Goal: Consume media (video, audio): Consume media (video, audio)

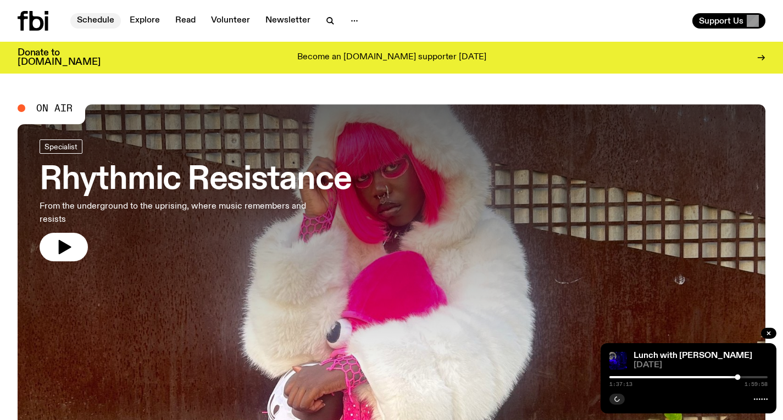
click at [88, 16] on link "Schedule" at bounding box center [95, 20] width 51 height 15
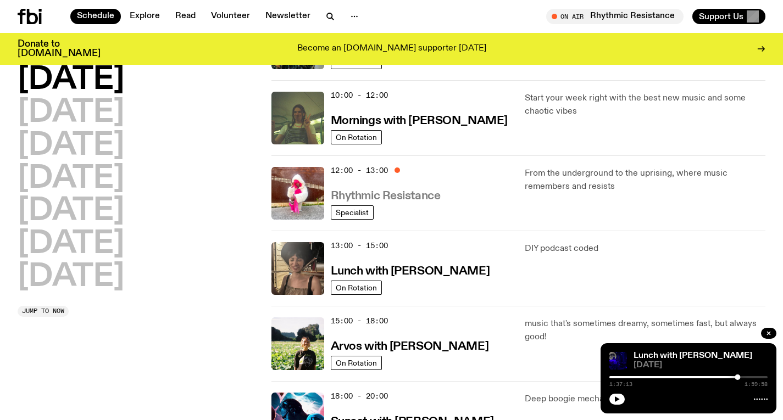
scroll to position [166, 0]
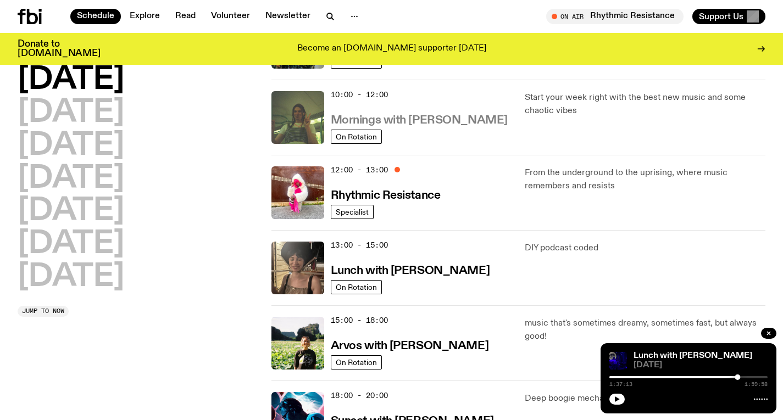
click at [363, 118] on h3 "Mornings with Jim Kretschmer" at bounding box center [419, 121] width 177 height 12
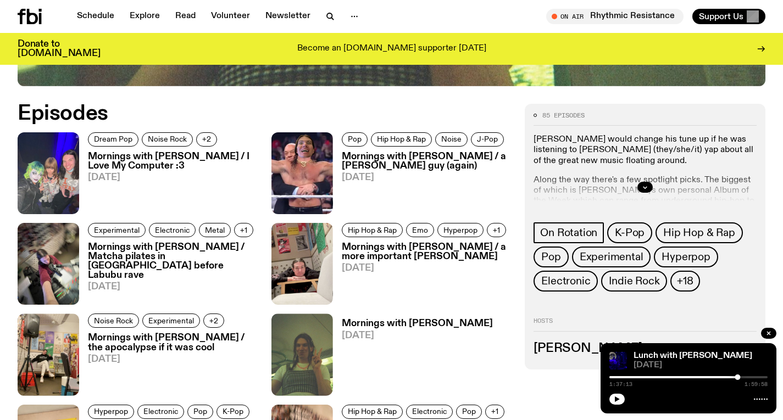
scroll to position [543, 0]
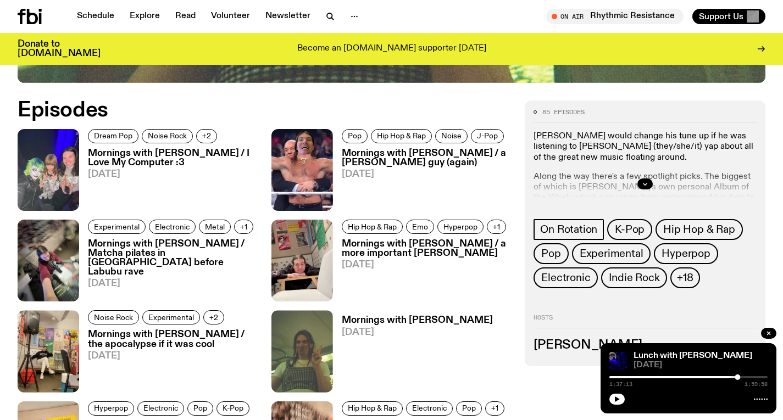
click at [203, 149] on h3 "Mornings with Jim Kretschmer / I Love My Computer :3" at bounding box center [173, 158] width 170 height 19
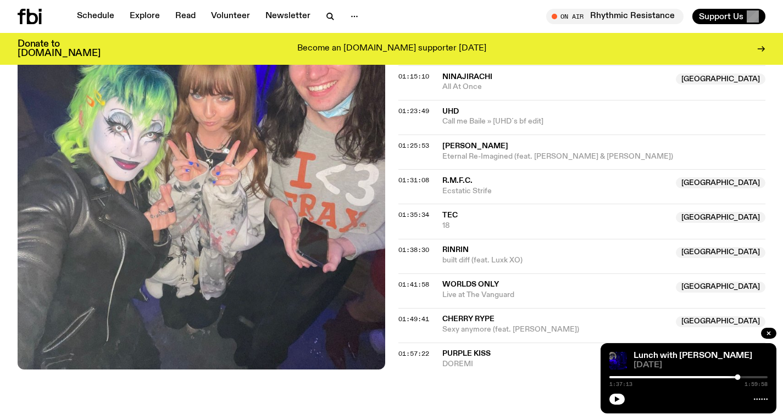
scroll to position [1158, 0]
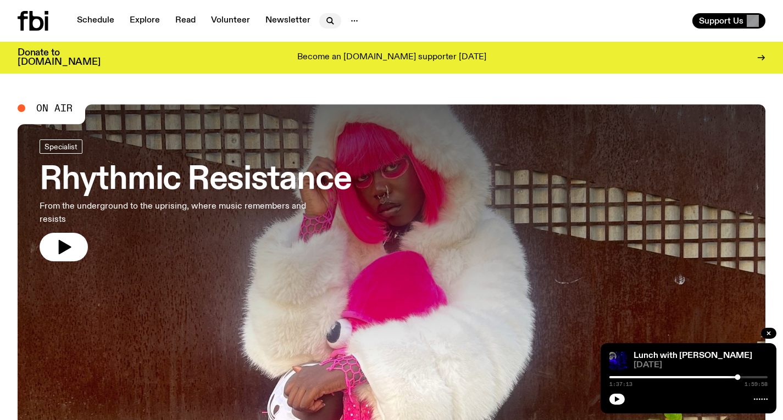
click at [329, 21] on icon "button" at bounding box center [329, 20] width 5 height 5
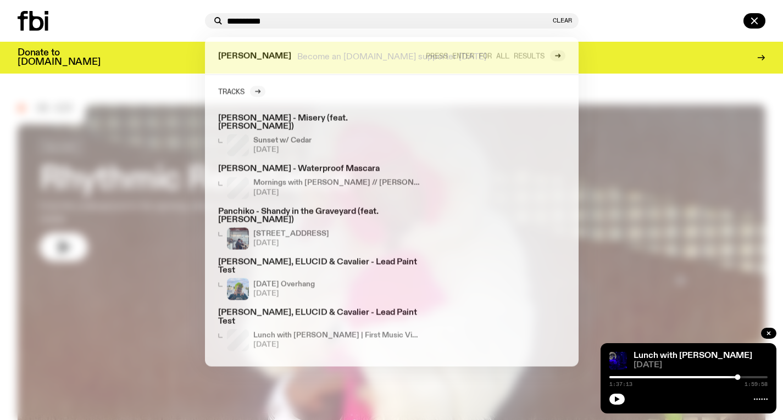
type input "**********"
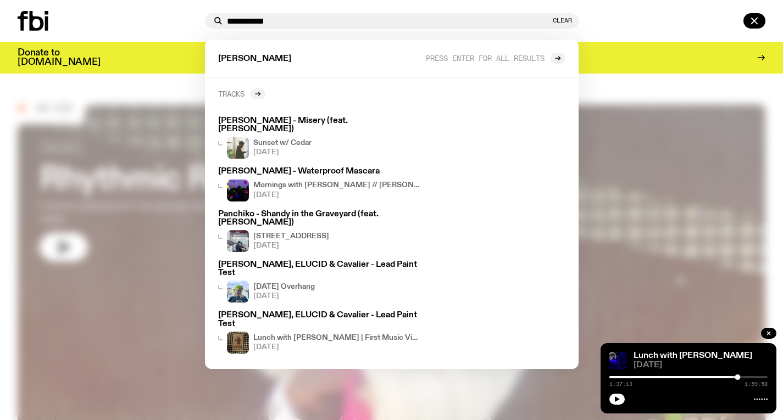
click at [259, 94] on icon at bounding box center [257, 94] width 5 height 0
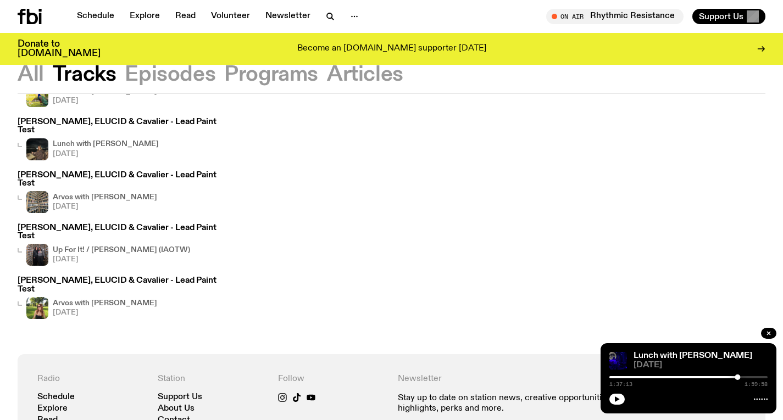
scroll to position [344, 0]
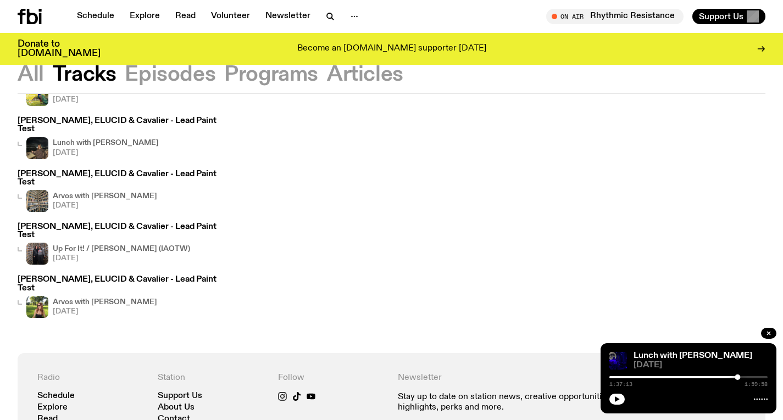
click at [116, 193] on h4 "Arvos with [PERSON_NAME]" at bounding box center [105, 196] width 104 height 7
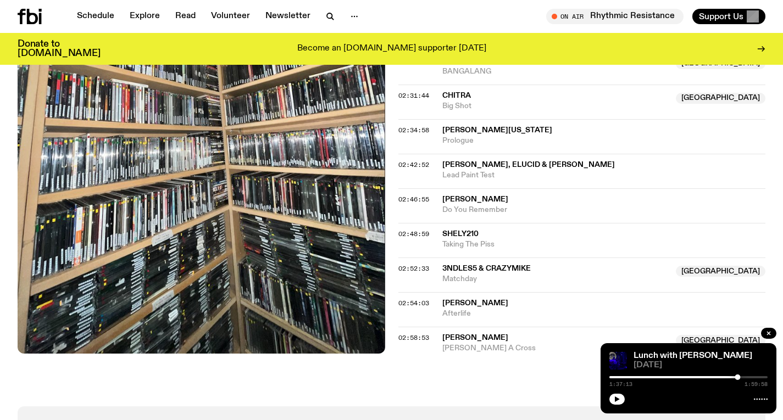
scroll to position [1639, 0]
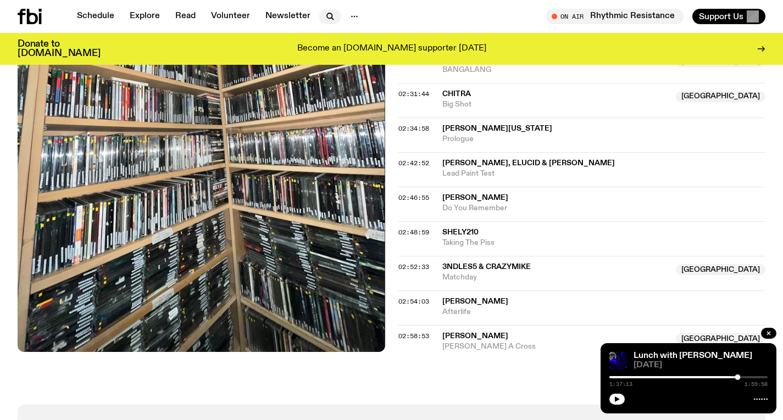
click at [327, 13] on icon "button" at bounding box center [329, 15] width 5 height 5
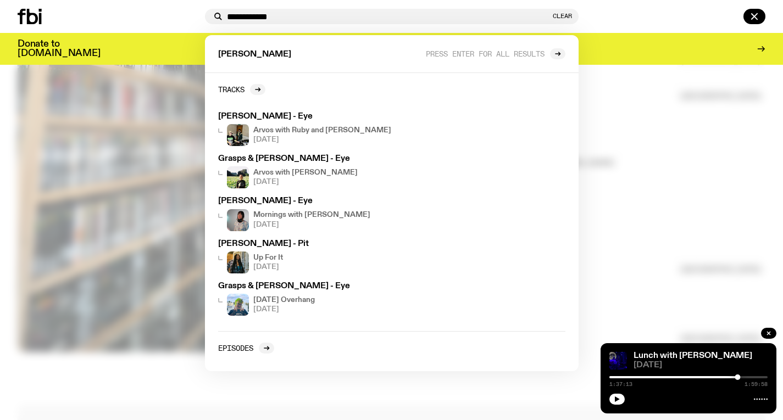
type input "**********"
